Goal: Transaction & Acquisition: Purchase product/service

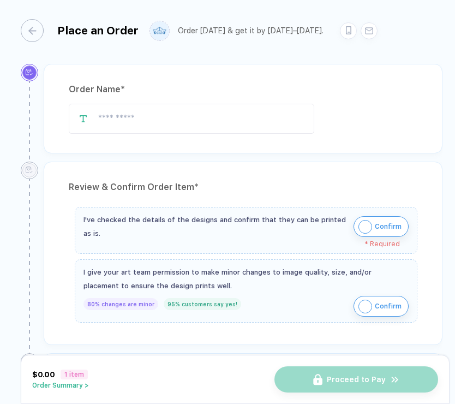
type input "**********"
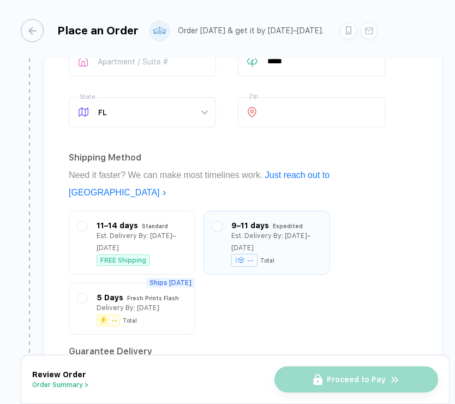
scroll to position [823, 0]
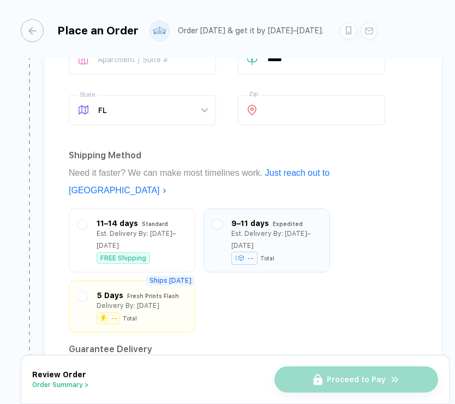
click at [156, 290] on div "Fresh Prints Flash" at bounding box center [153, 296] width 52 height 12
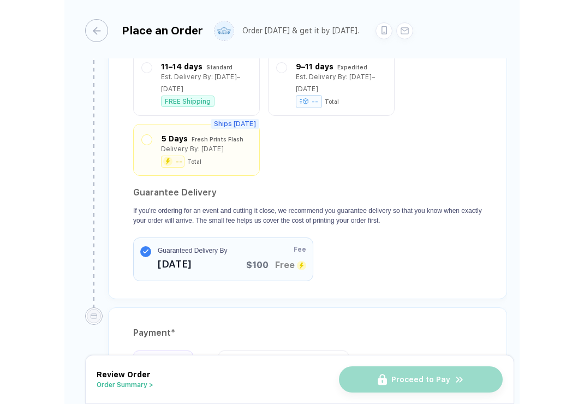
scroll to position [977, 0]
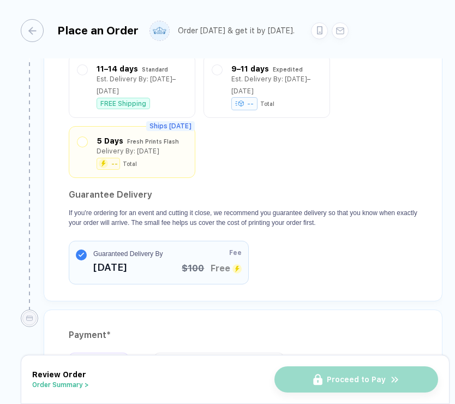
click at [156, 145] on div "Delivery By: [DATE]" at bounding box center [138, 151] width 82 height 12
click at [193, 261] on span "$100" at bounding box center [193, 267] width 22 height 13
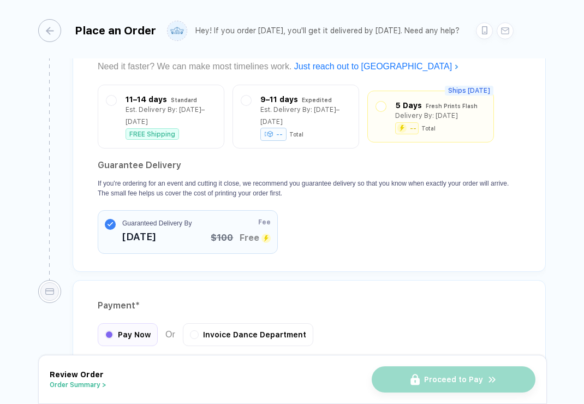
scroll to position [947, 0]
click at [388, 96] on div "5 Days Fresh Prints Flash Delivery By: [DATE] -- Total" at bounding box center [430, 113] width 109 height 34
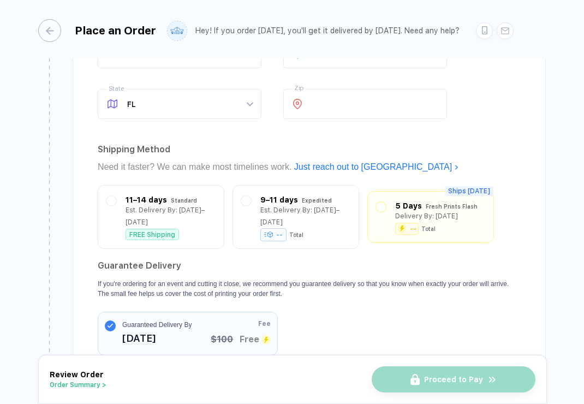
scroll to position [864, 0]
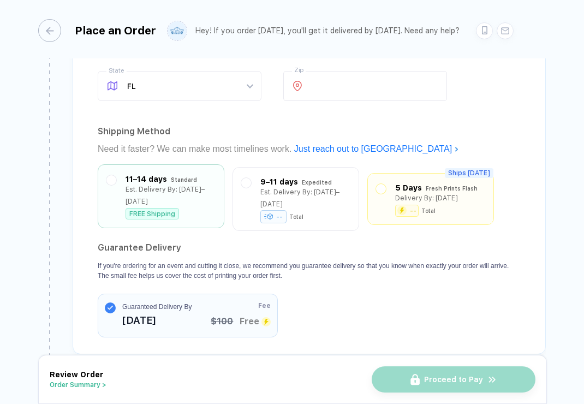
click at [195, 208] on div "FREE Shipping" at bounding box center [171, 213] width 90 height 11
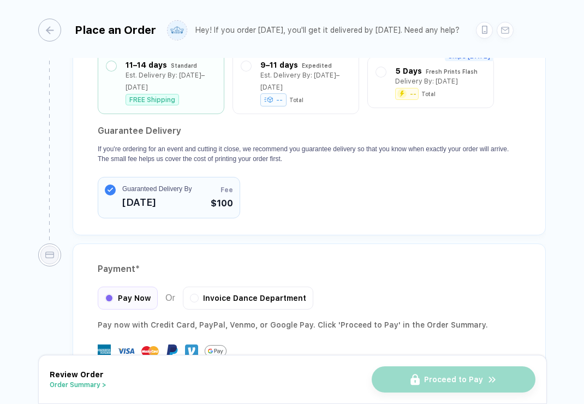
scroll to position [979, 0]
click at [202, 286] on div "Invoice Dance Department" at bounding box center [248, 297] width 130 height 23
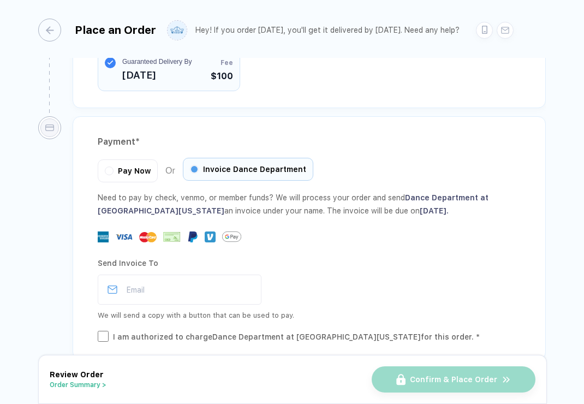
scroll to position [1117, 0]
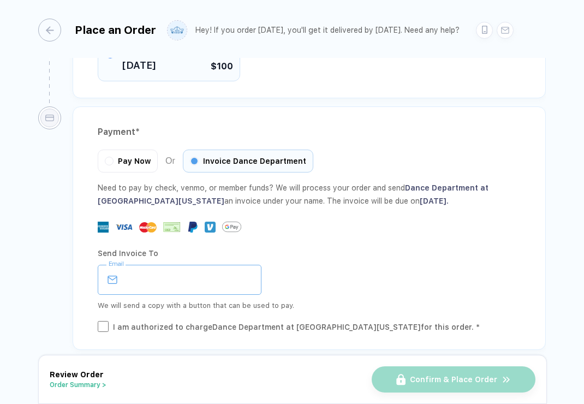
click at [192, 272] on input "email" at bounding box center [180, 280] width 164 height 30
click at [189, 306] on div "Send Invoice To Email We will send a copy with a button that can be used to pay…" at bounding box center [309, 287] width 423 height 91
click at [189, 321] on div "I am authorized to charge Dance Department at [GEOGRAPHIC_DATA][US_STATE] for t…" at bounding box center [296, 327] width 367 height 12
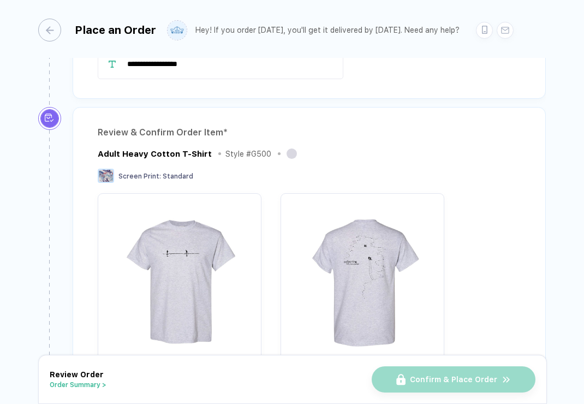
scroll to position [0, 0]
